Goal: Task Accomplishment & Management: Use online tool/utility

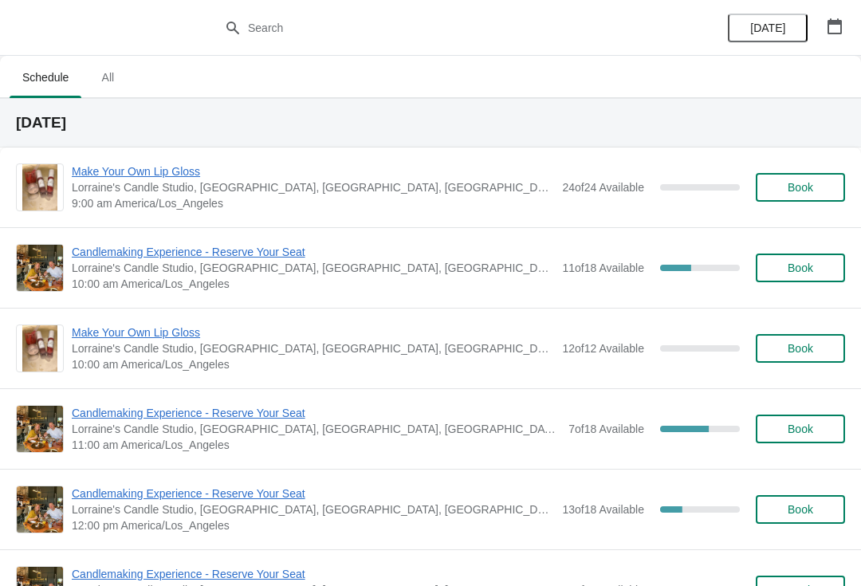
click at [199, 246] on span "Candlemaking Experience - Reserve Your Seat" at bounding box center [313, 252] width 483 height 16
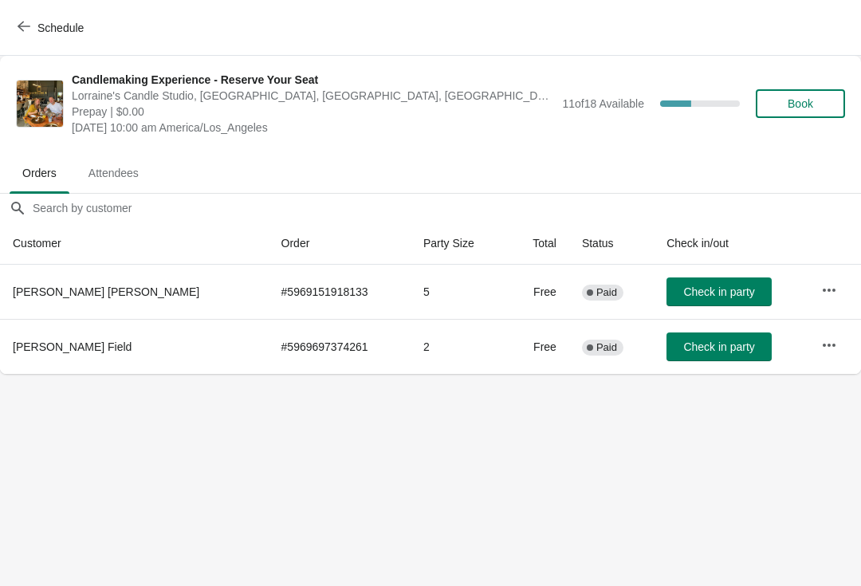
click at [53, 33] on span "Schedule" at bounding box center [60, 28] width 46 height 13
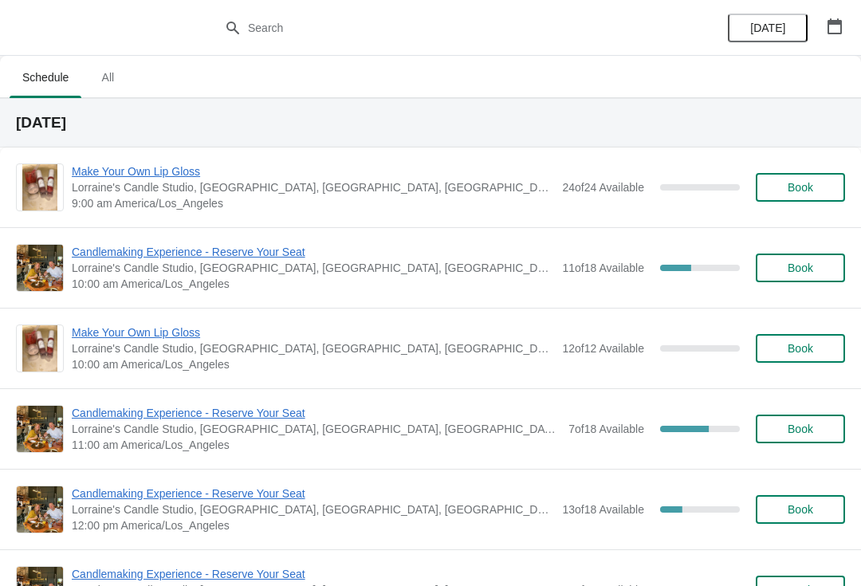
click at [160, 415] on span "Candlemaking Experience - Reserve Your Seat" at bounding box center [316, 413] width 489 height 16
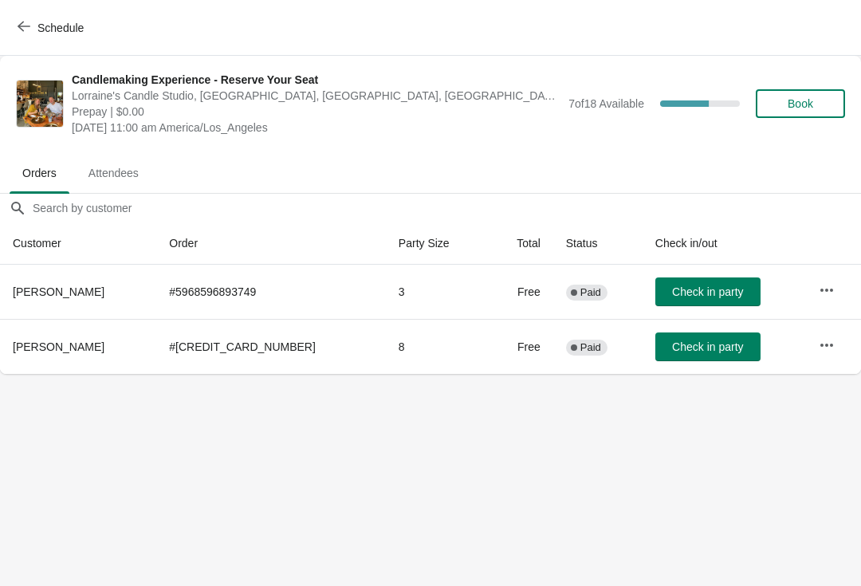
click at [42, 17] on button "Schedule" at bounding box center [52, 28] width 89 height 29
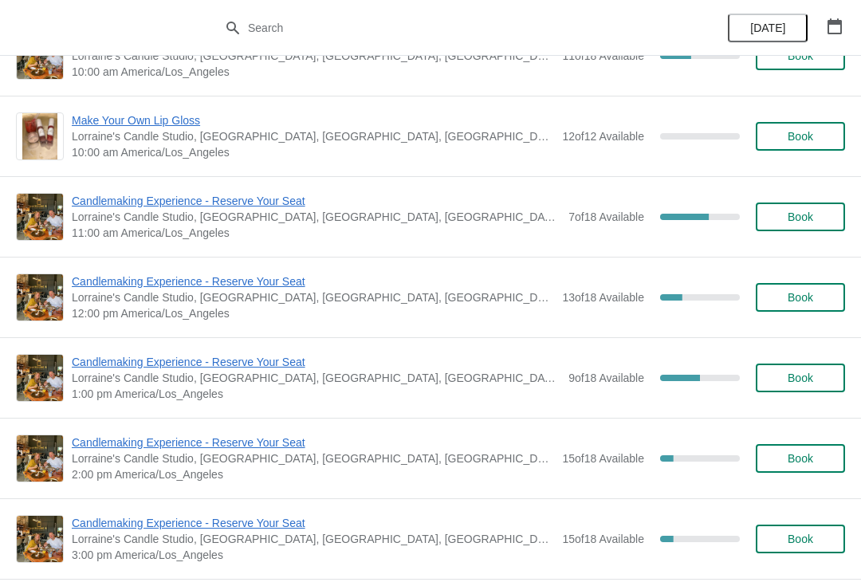
scroll to position [213, 0]
click at [159, 274] on span "Candlemaking Experience - Reserve Your Seat" at bounding box center [313, 281] width 483 height 16
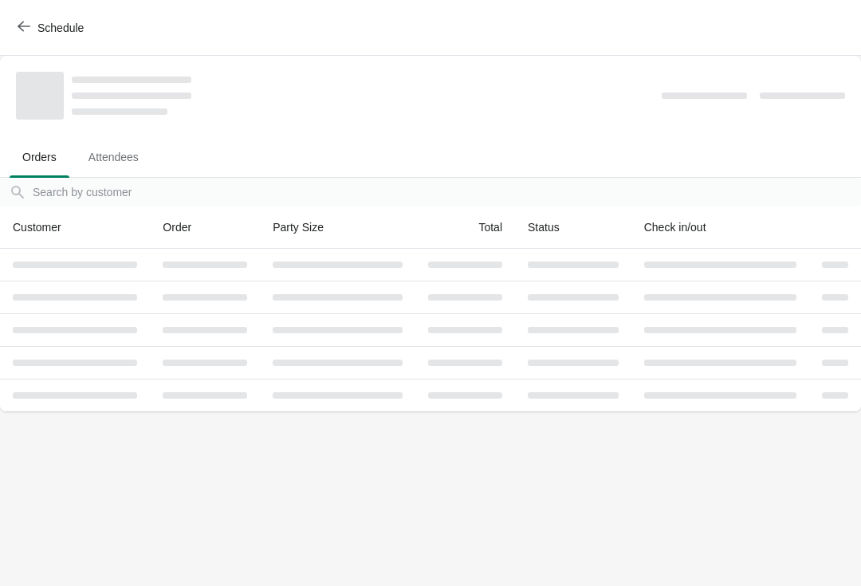
scroll to position [0, 0]
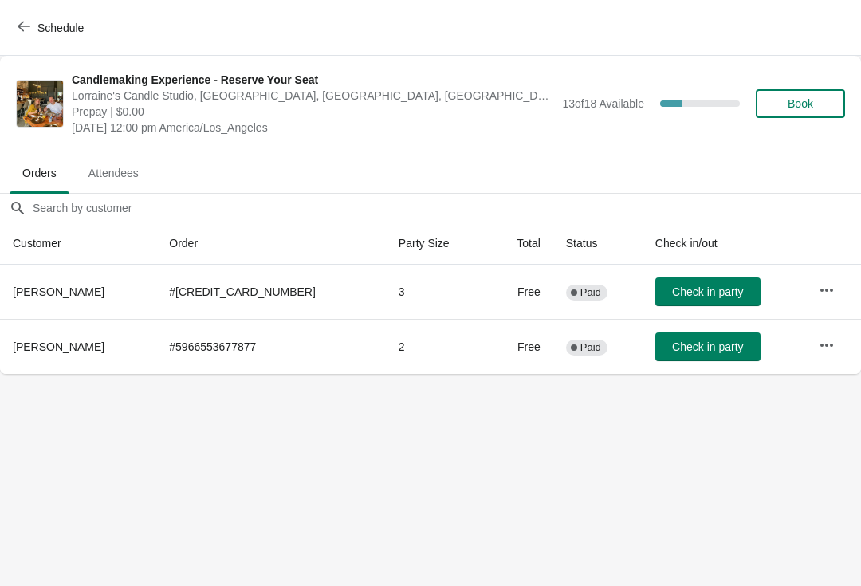
click at [53, 33] on span "Schedule" at bounding box center [60, 28] width 46 height 13
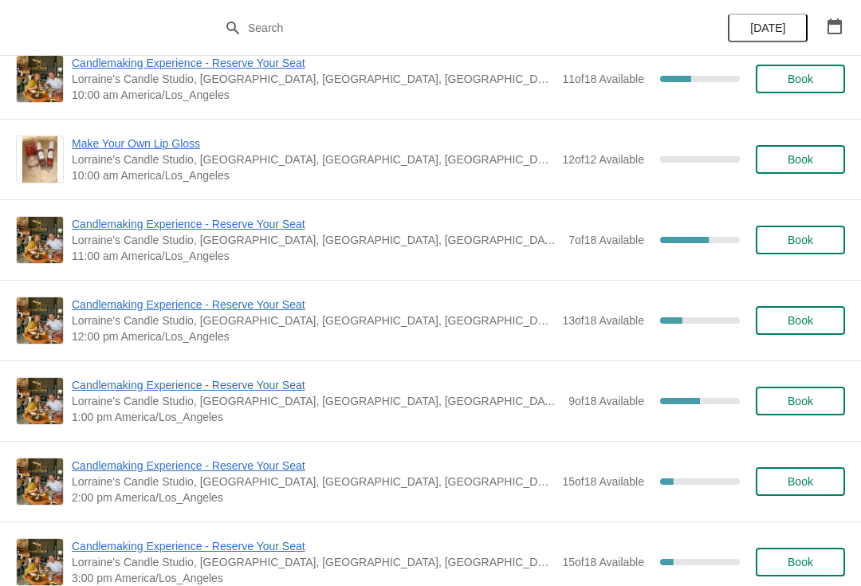
scroll to position [205, 0]
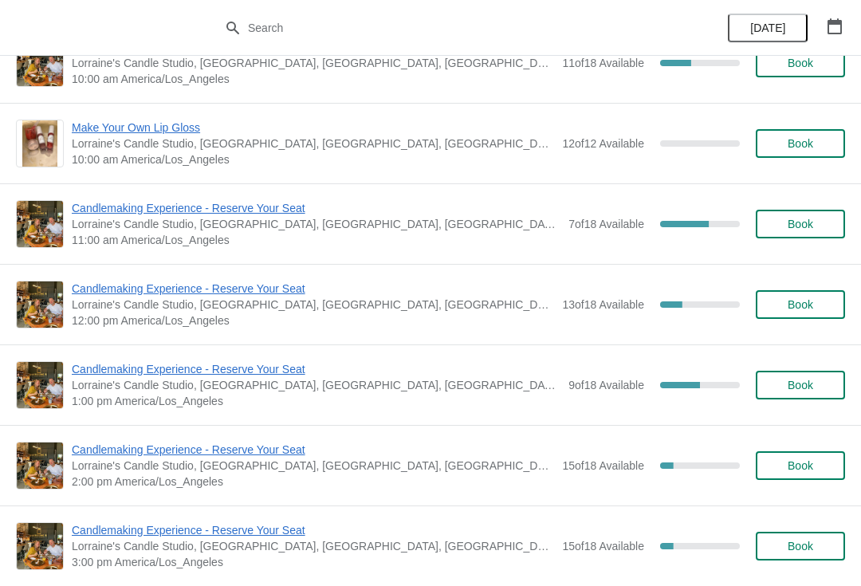
click at [156, 369] on span "Candlemaking Experience - Reserve Your Seat" at bounding box center [316, 369] width 489 height 16
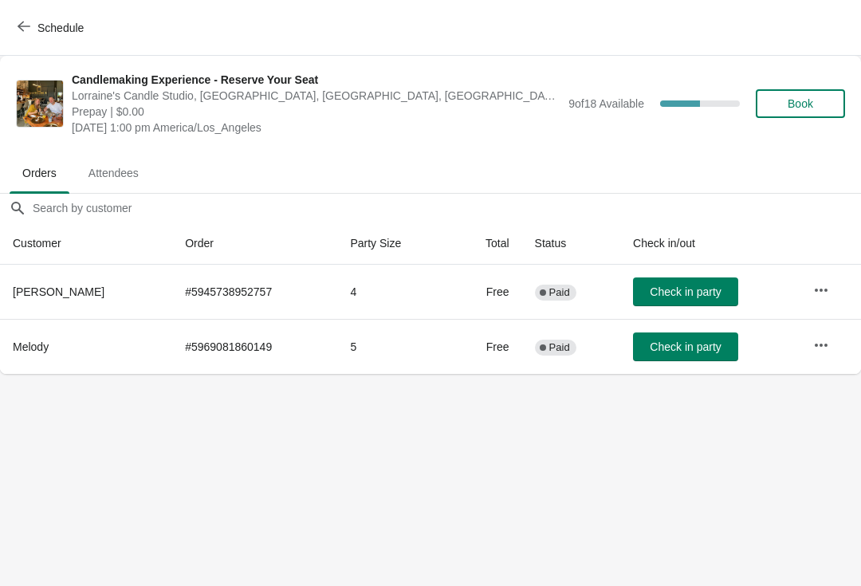
click at [61, 24] on span "Schedule" at bounding box center [60, 28] width 46 height 13
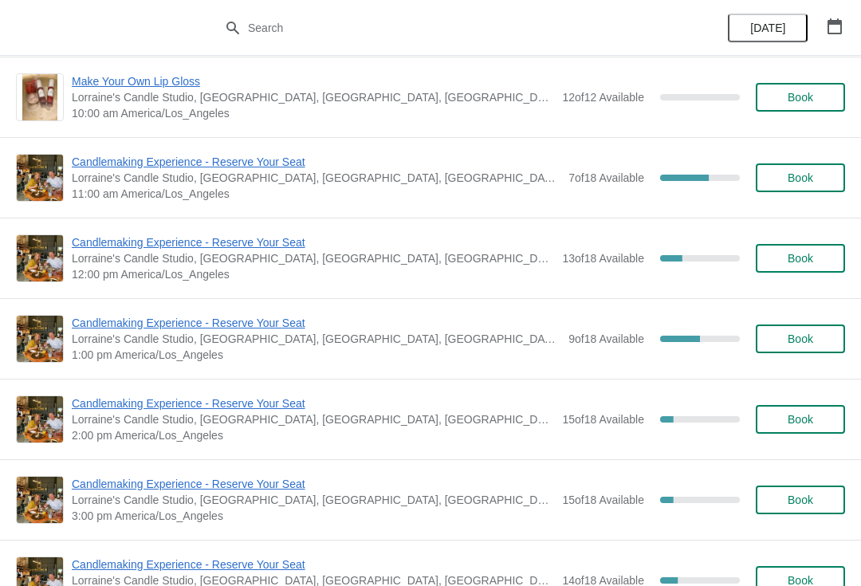
scroll to position [253, 0]
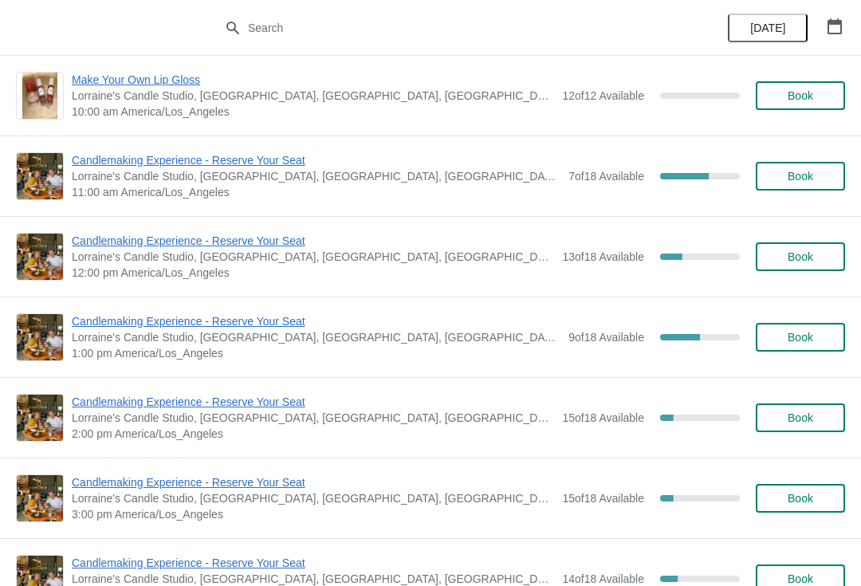
click at [171, 406] on span "Candlemaking Experience - Reserve Your Seat" at bounding box center [313, 402] width 483 height 16
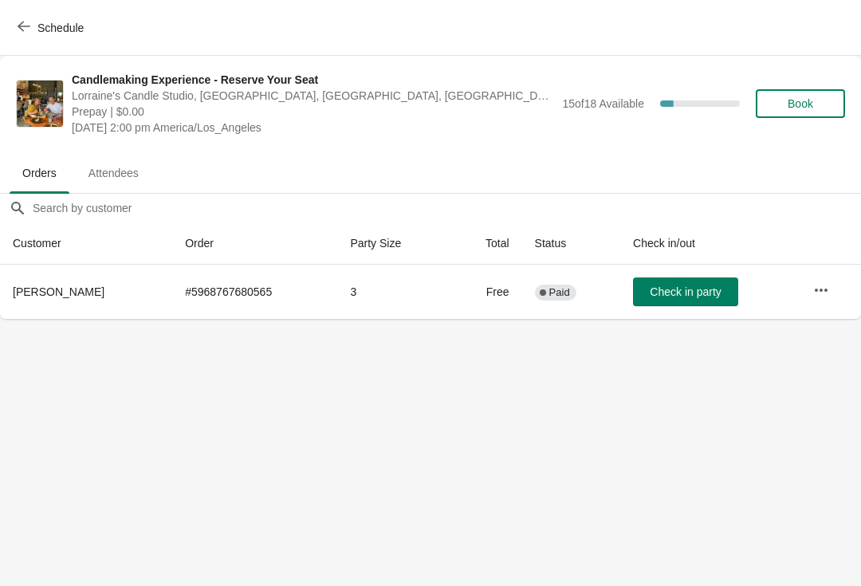
click at [57, 41] on button "Schedule" at bounding box center [52, 28] width 89 height 29
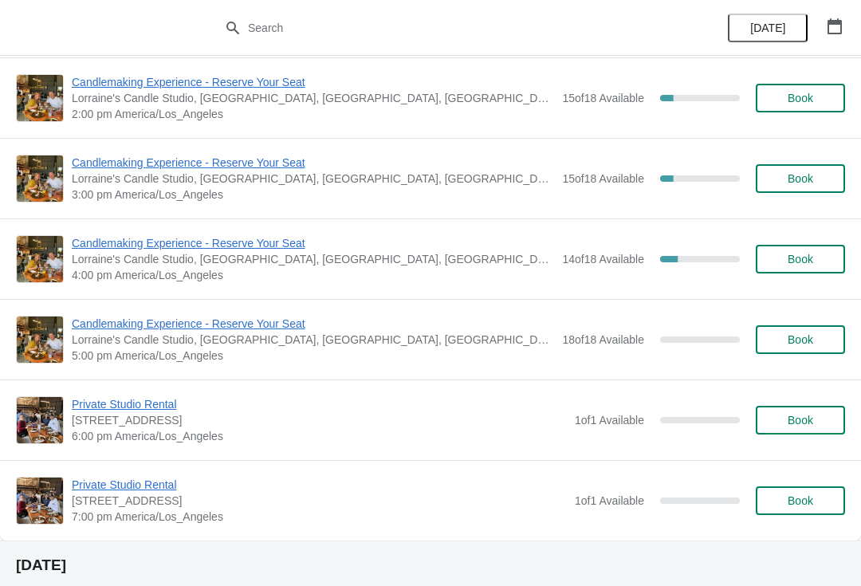
scroll to position [572, 0]
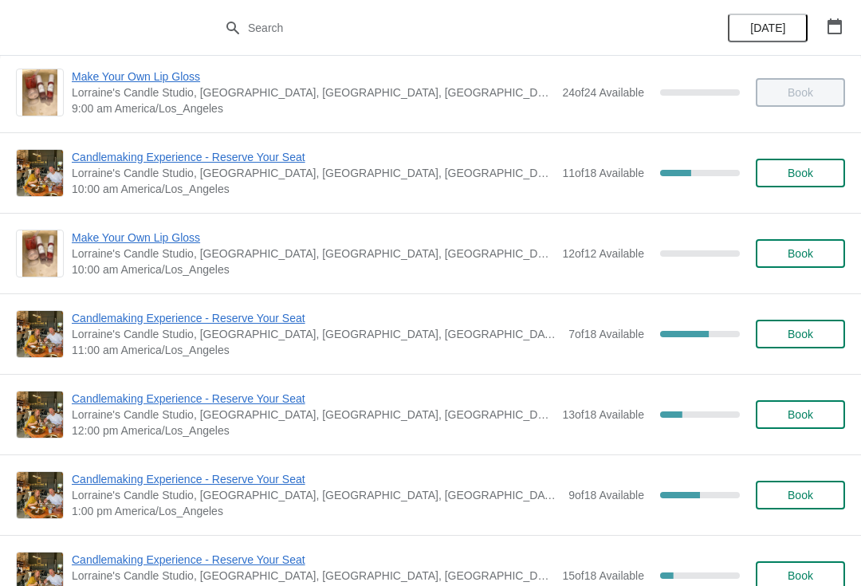
scroll to position [96, 0]
click at [258, 315] on span "Candlemaking Experience - Reserve Your Seat" at bounding box center [316, 317] width 489 height 16
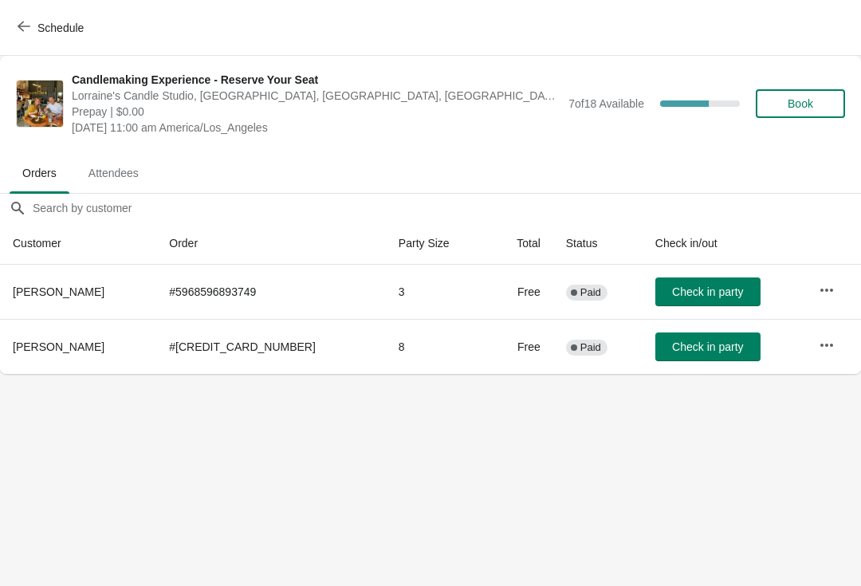
click at [37, 25] on span "Schedule" at bounding box center [52, 27] width 63 height 15
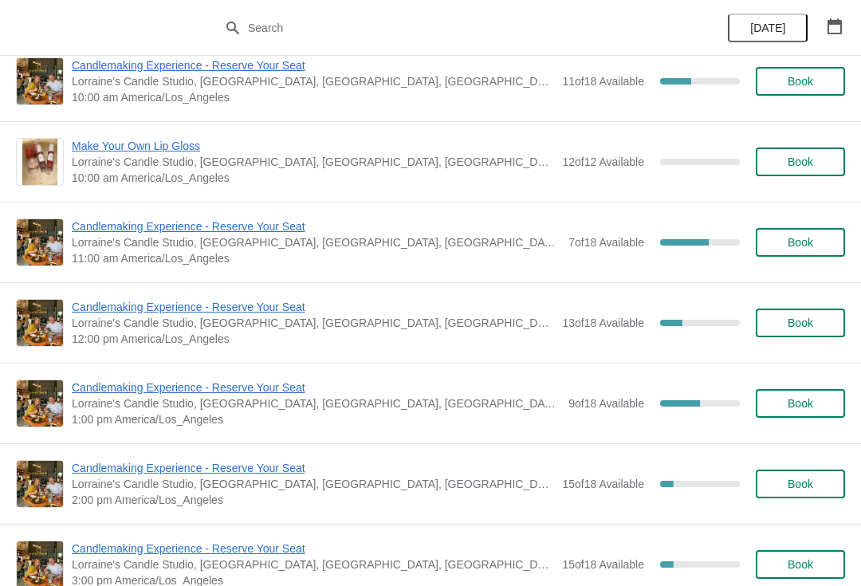
scroll to position [191, 0]
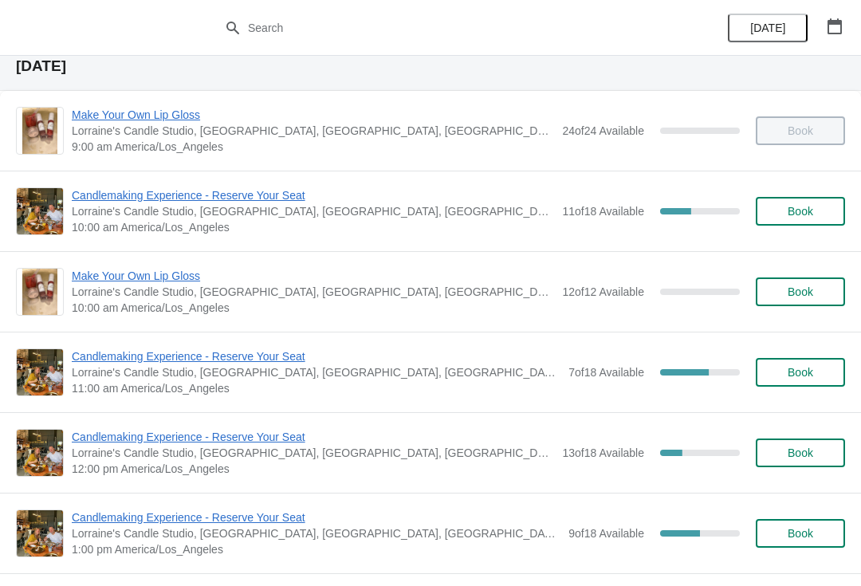
scroll to position [61, 0]
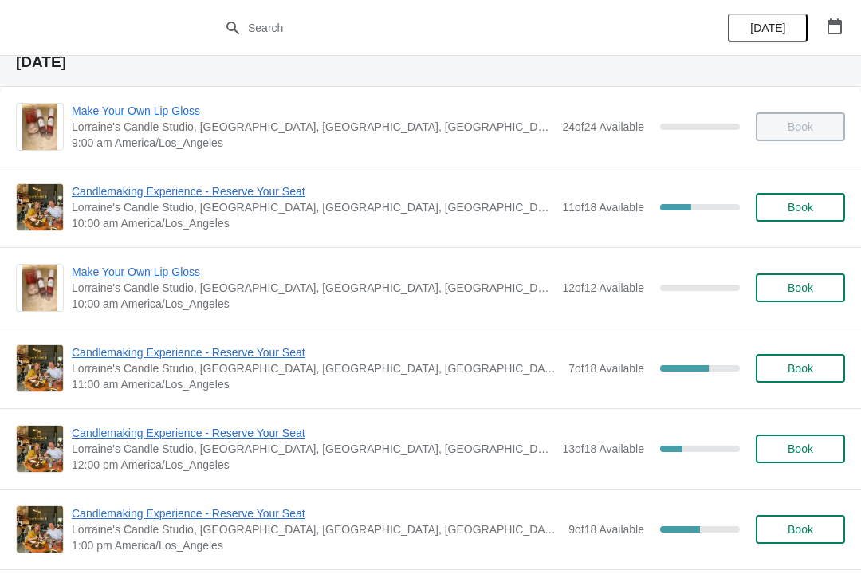
click at [141, 359] on span "Candlemaking Experience - Reserve Your Seat" at bounding box center [316, 353] width 489 height 16
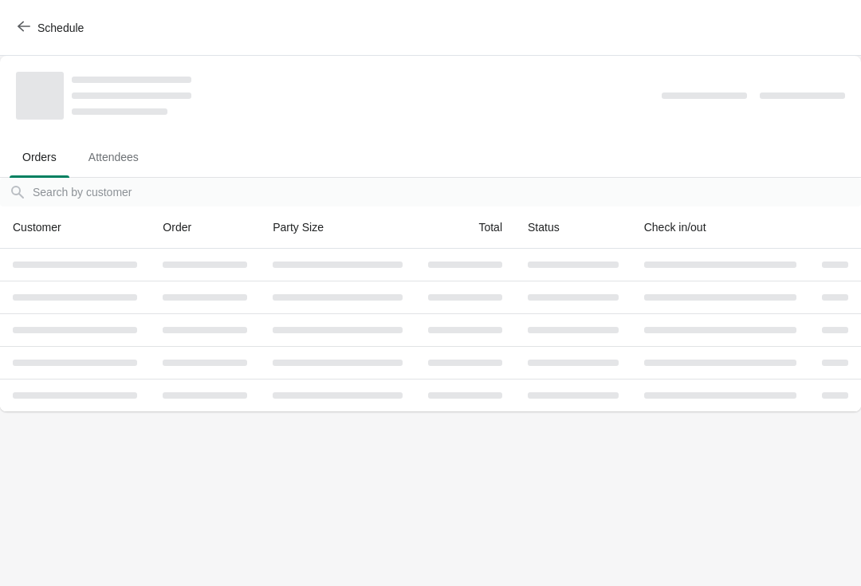
scroll to position [0, 0]
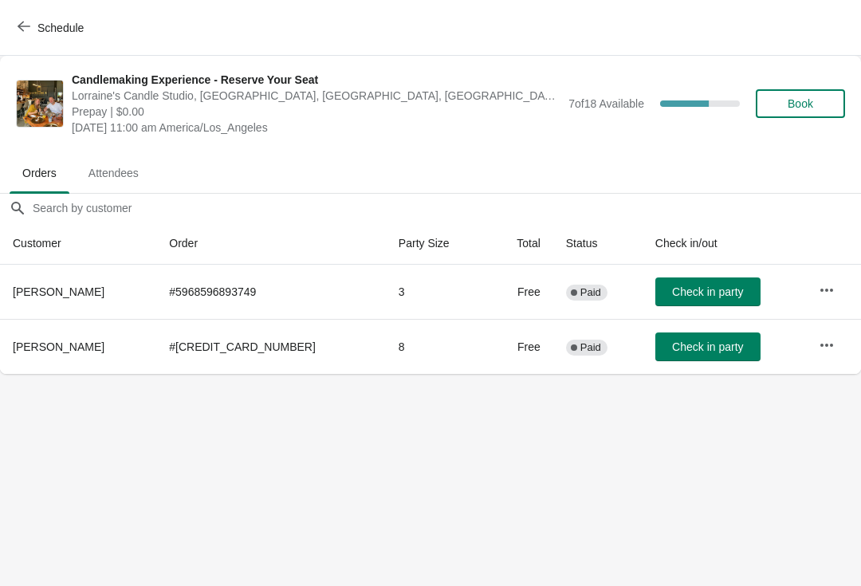
click at [57, 41] on button "Schedule" at bounding box center [52, 28] width 89 height 29
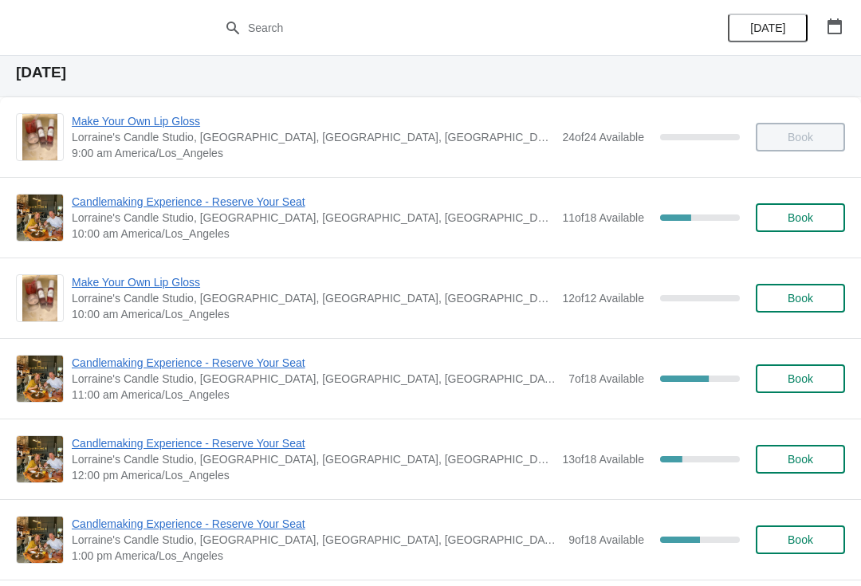
scroll to position [55, 0]
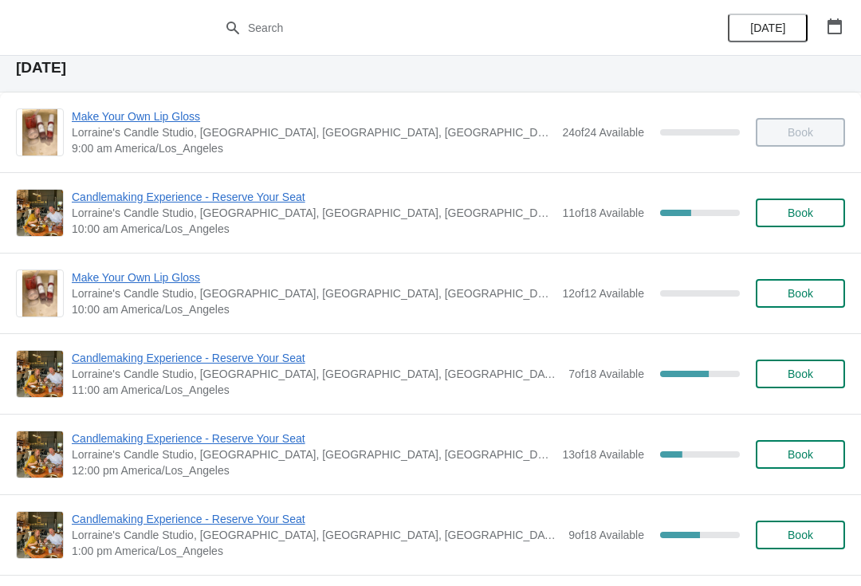
click at [178, 439] on span "Candlemaking Experience - Reserve Your Seat" at bounding box center [313, 439] width 483 height 16
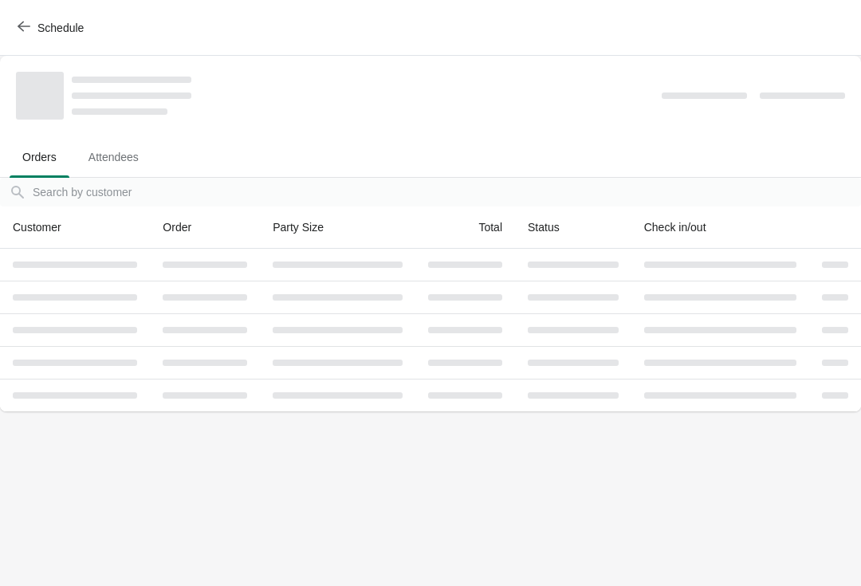
scroll to position [0, 0]
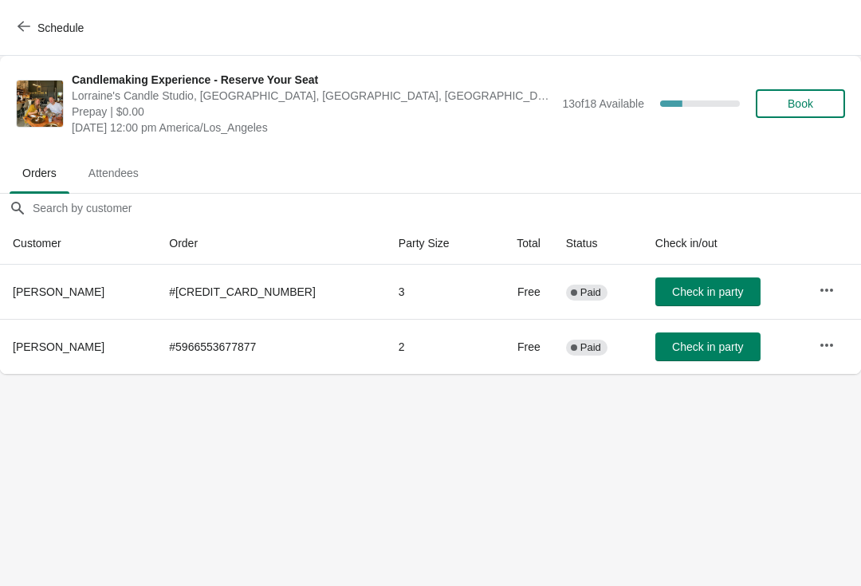
click at [48, 31] on span "Schedule" at bounding box center [60, 28] width 46 height 13
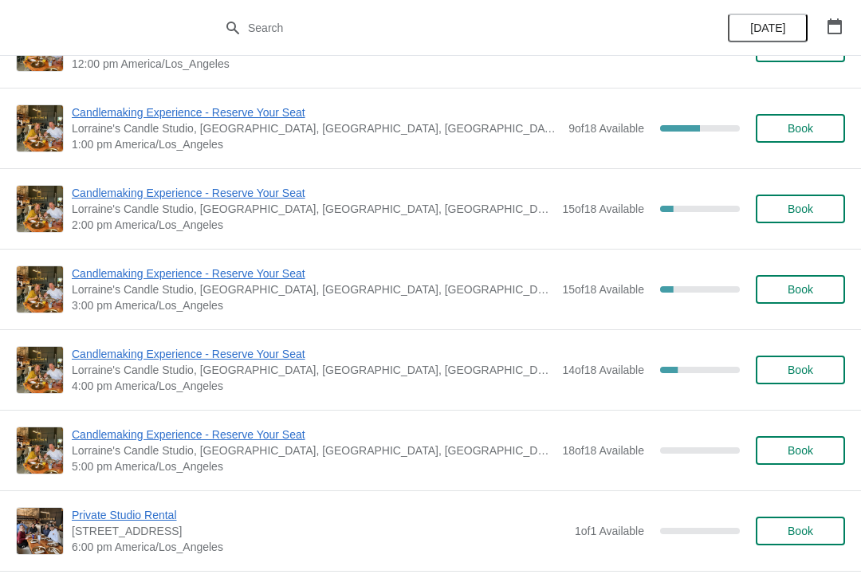
scroll to position [463, 0]
